Goal: Browse casually

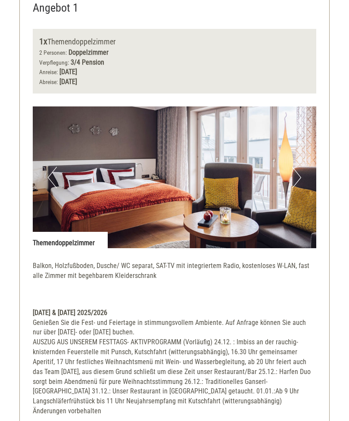
scroll to position [454, 0]
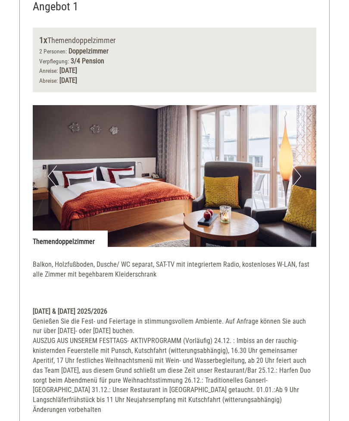
click at [304, 173] on img at bounding box center [175, 177] width 284 height 142
click at [302, 170] on img at bounding box center [175, 177] width 284 height 142
click at [305, 170] on img at bounding box center [175, 177] width 284 height 142
click at [304, 169] on img at bounding box center [175, 177] width 284 height 142
click at [299, 174] on button "Next" at bounding box center [296, 177] width 9 height 22
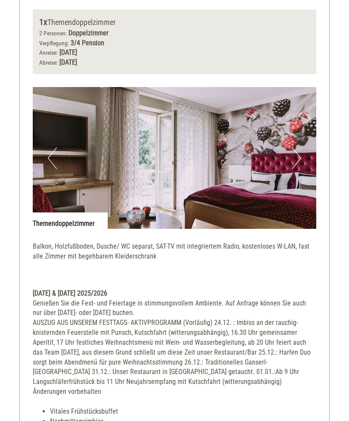
click at [300, 154] on button "Next" at bounding box center [296, 159] width 9 height 22
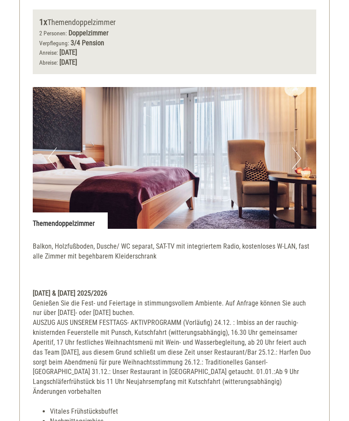
click at [299, 151] on button "Next" at bounding box center [296, 158] width 9 height 22
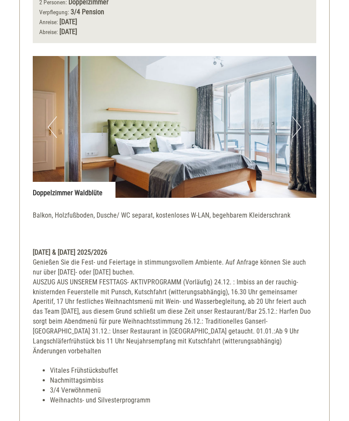
scroll to position [1190, 0]
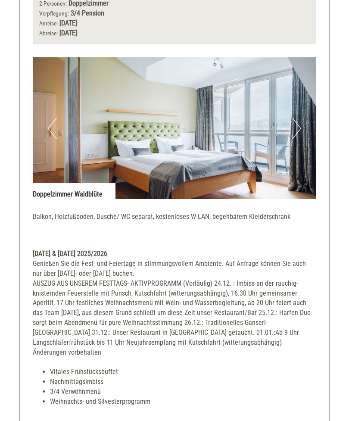
click at [298, 118] on button "Next" at bounding box center [296, 129] width 9 height 22
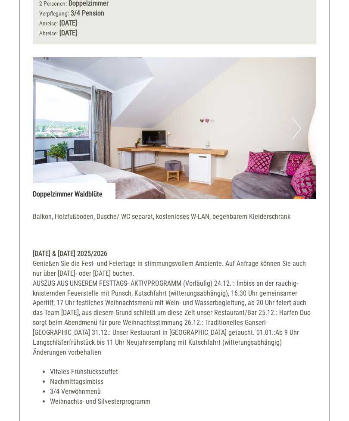
click at [301, 118] on button "Next" at bounding box center [296, 129] width 9 height 22
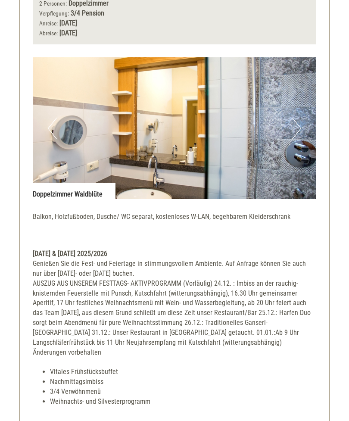
click at [305, 108] on img at bounding box center [175, 128] width 284 height 142
click at [308, 108] on img at bounding box center [175, 128] width 284 height 142
click at [294, 118] on button "Next" at bounding box center [296, 129] width 9 height 22
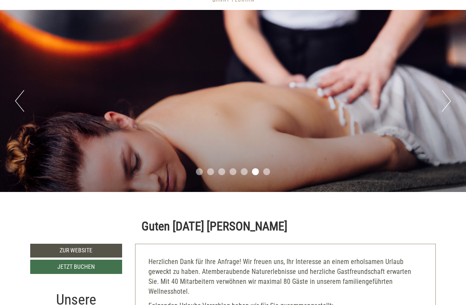
scroll to position [53, 0]
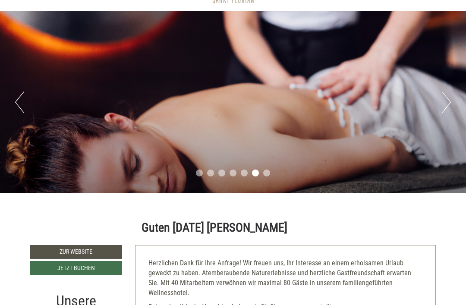
click at [447, 97] on button "Next" at bounding box center [446, 102] width 9 height 22
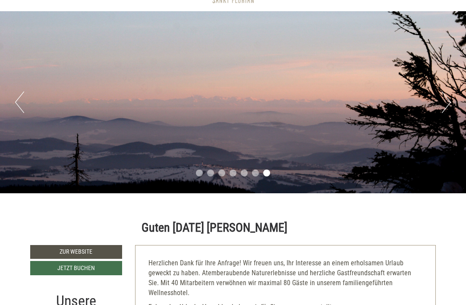
click at [448, 94] on button "Next" at bounding box center [446, 102] width 9 height 22
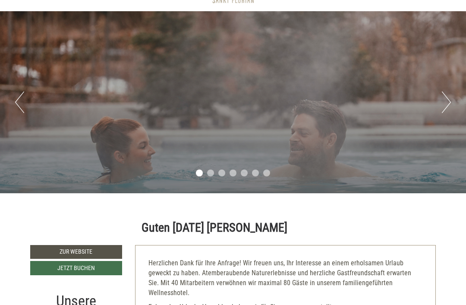
click at [448, 92] on button "Next" at bounding box center [446, 102] width 9 height 22
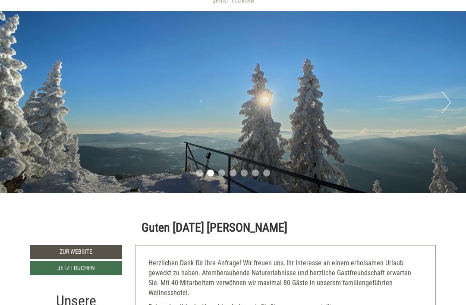
click at [447, 93] on button "Next" at bounding box center [446, 102] width 9 height 22
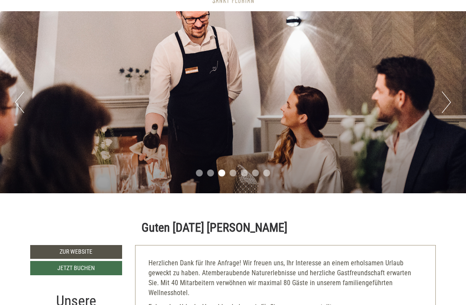
click at [450, 91] on button "Next" at bounding box center [446, 102] width 9 height 22
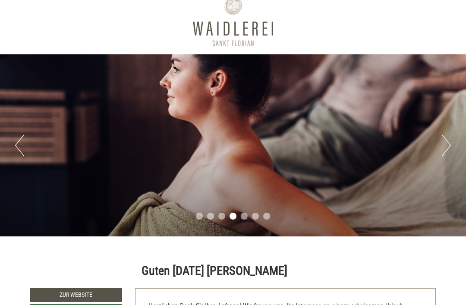
scroll to position [0, 0]
